Goal: Check status: Check status

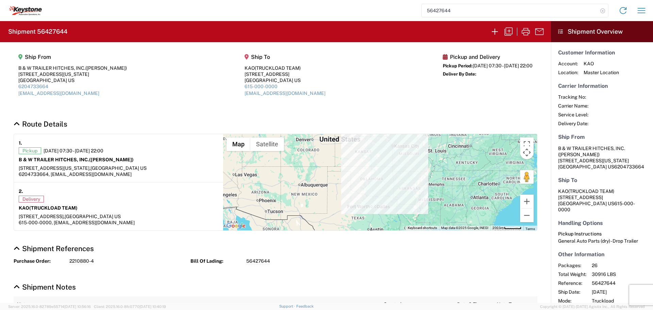
click at [603, 10] on icon at bounding box center [603, 11] width 10 height 10
click at [521, 9] on input "search" at bounding box center [510, 10] width 176 height 13
type input "56427395"
click at [601, 8] on icon at bounding box center [603, 11] width 10 height 10
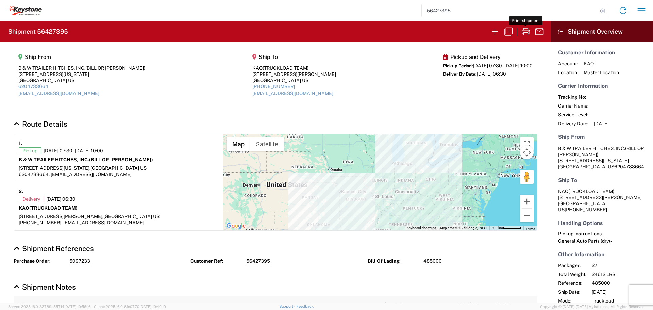
click at [527, 30] on icon "button" at bounding box center [526, 31] width 11 height 11
click at [602, 9] on icon at bounding box center [603, 11] width 10 height 10
click at [531, 14] on input "search" at bounding box center [510, 10] width 176 height 13
type input "56427249"
click at [603, 10] on icon at bounding box center [603, 11] width 10 height 10
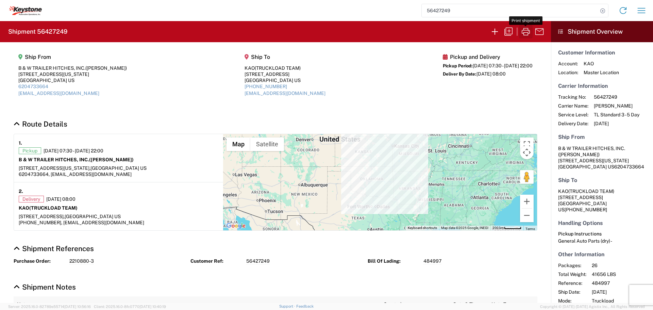
click at [526, 28] on icon "button" at bounding box center [526, 31] width 11 height 11
